Goal: Task Accomplishment & Management: Use online tool/utility

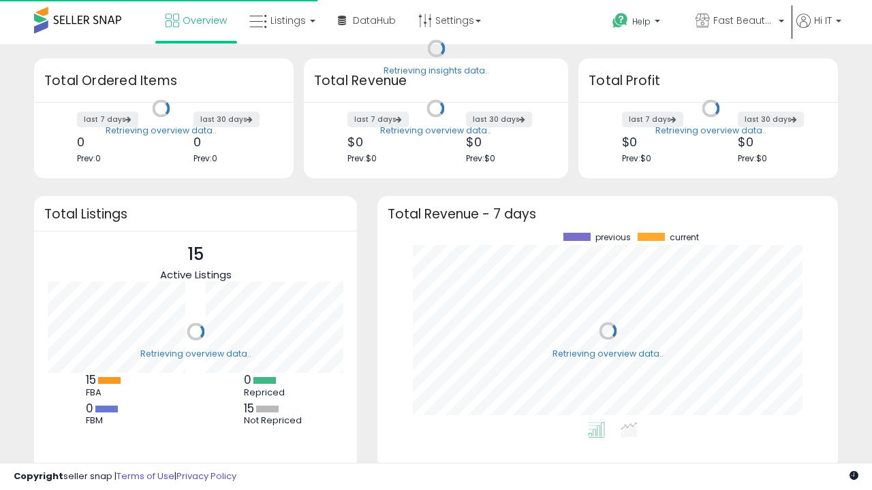
scroll to position [189, 433]
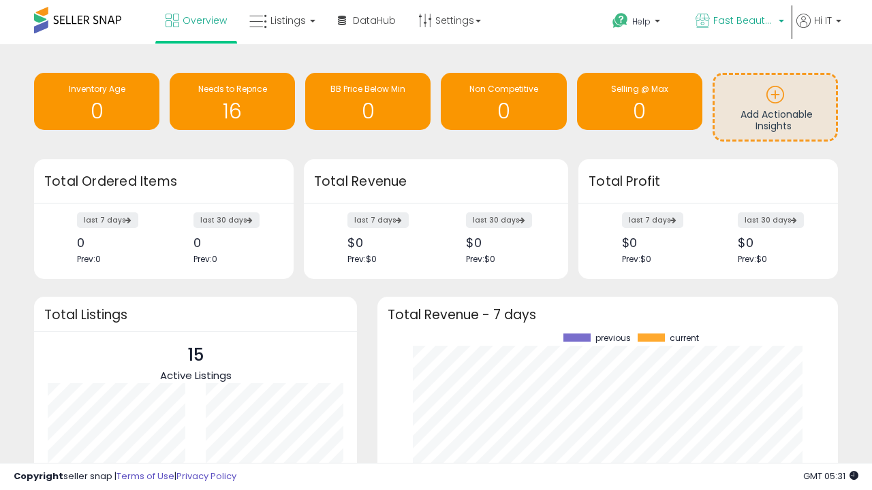
click at [738, 22] on span "Fast Beauty ([GEOGRAPHIC_DATA])" at bounding box center [743, 21] width 61 height 14
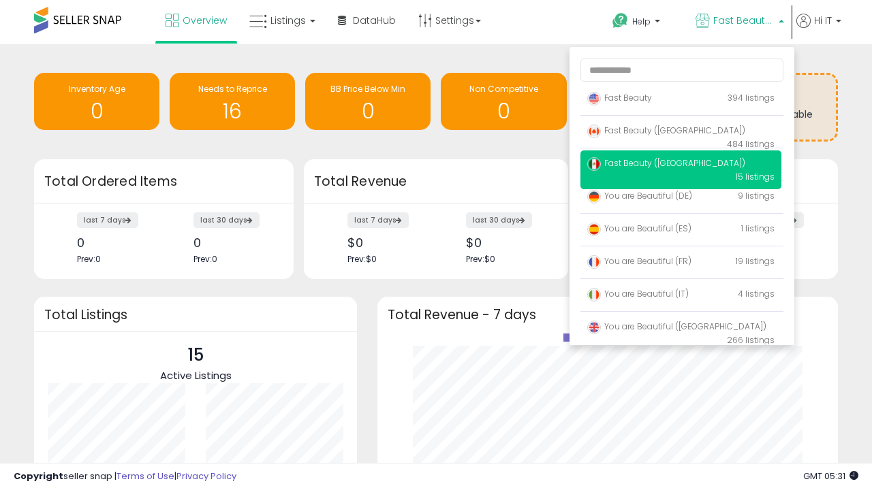
click at [680, 100] on p "Fast Beauty 394 listings" at bounding box center [680, 98] width 201 height 27
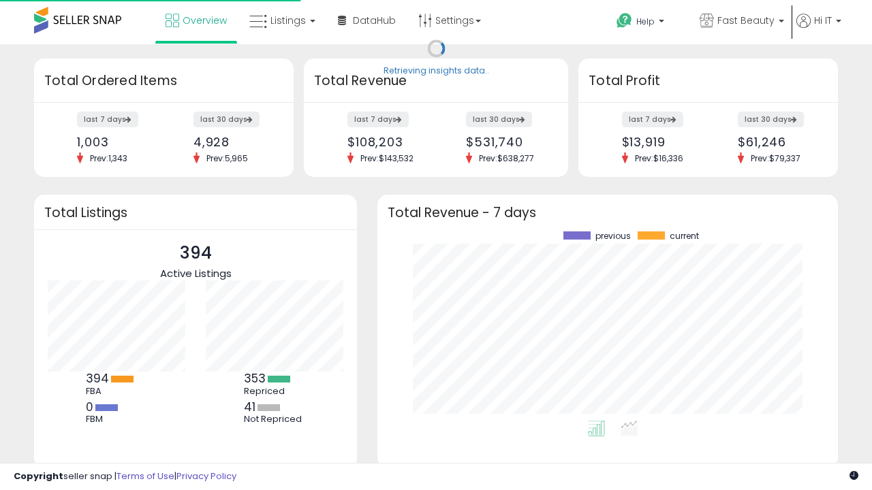
scroll to position [189, 433]
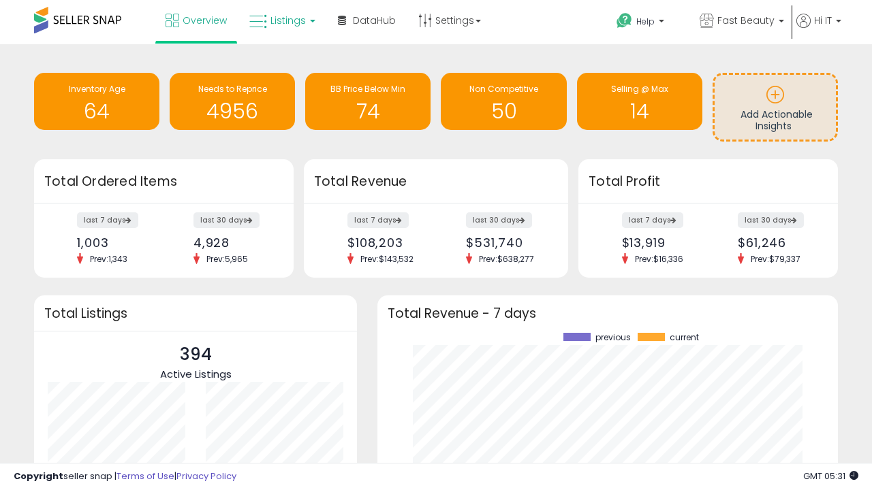
click at [281, 20] on span "Listings" at bounding box center [287, 21] width 35 height 14
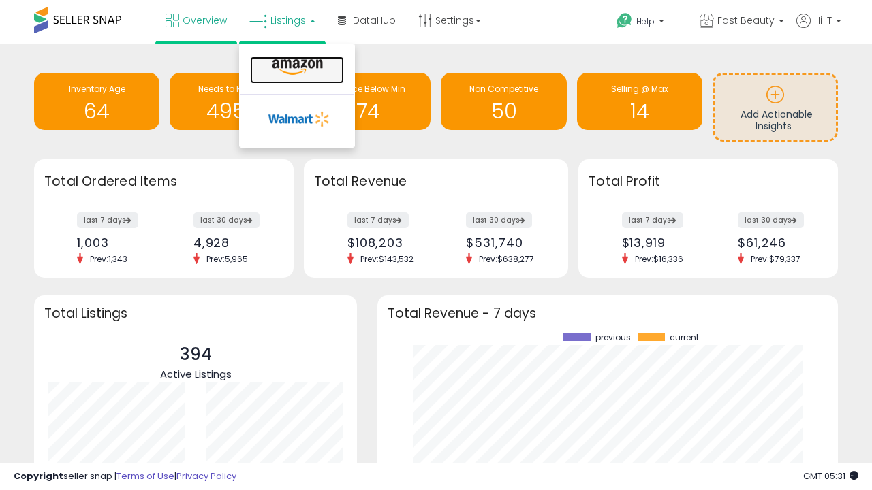
click at [296, 67] on icon at bounding box center [297, 68] width 59 height 18
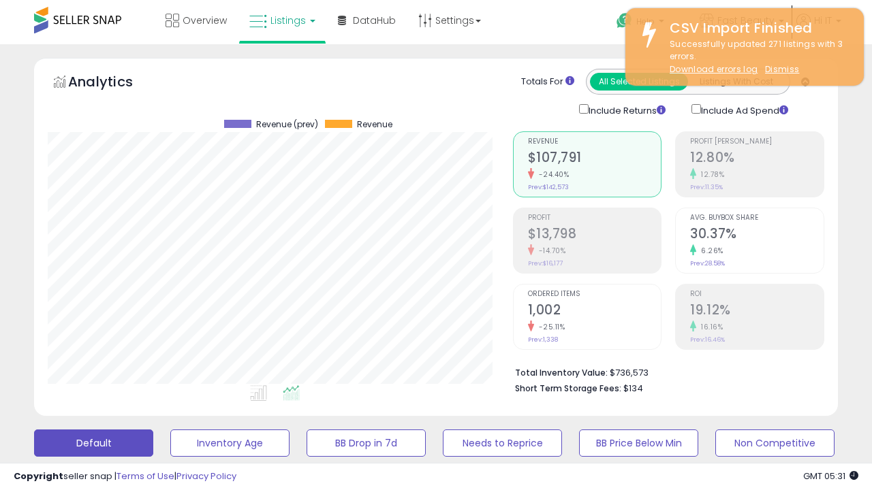
scroll to position [279, 465]
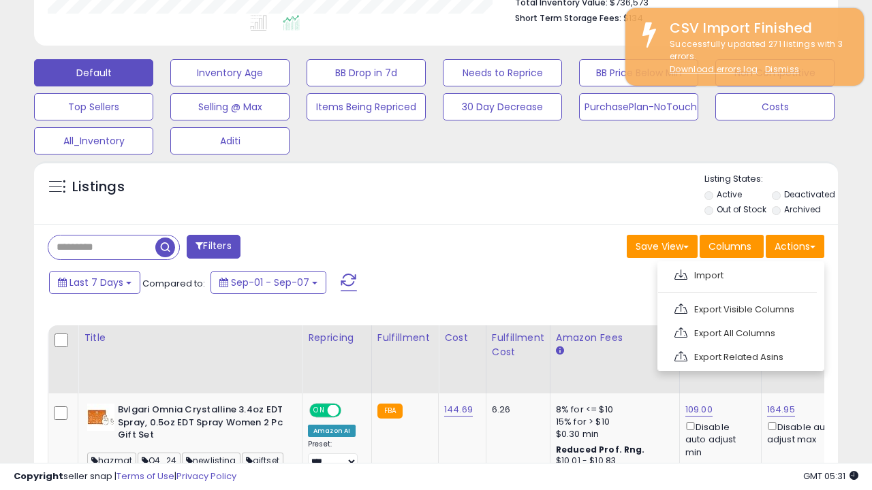
click at [680, 273] on span at bounding box center [680, 275] width 13 height 10
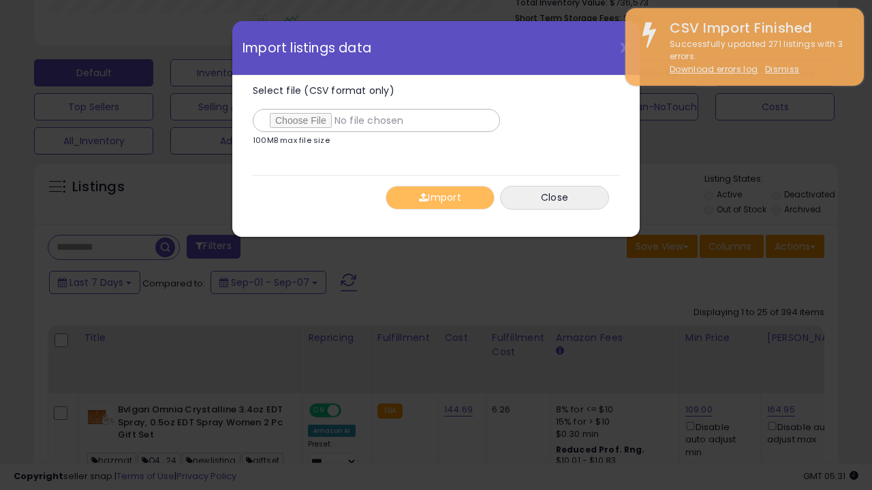
type input "**********"
click at [439, 198] on button "Import" at bounding box center [440, 198] width 109 height 24
